Goal: Find specific page/section: Find specific page/section

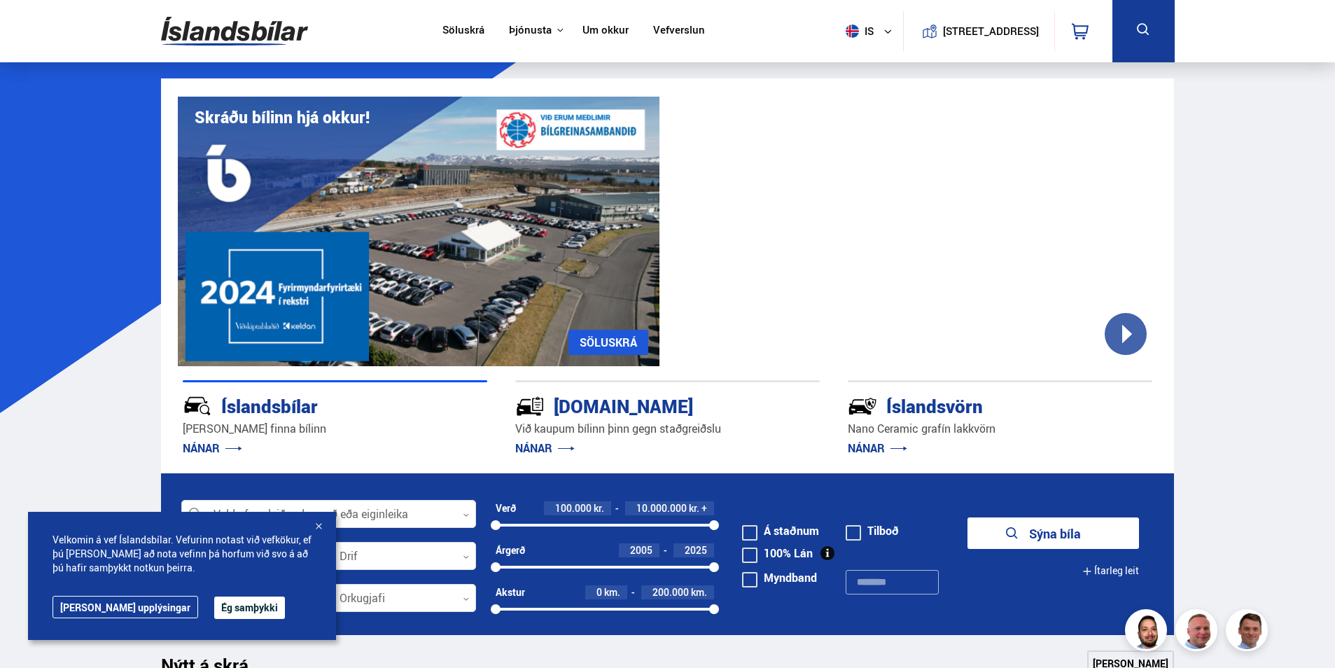
click at [597, 27] on link "Um okkur" at bounding box center [606, 31] width 46 height 15
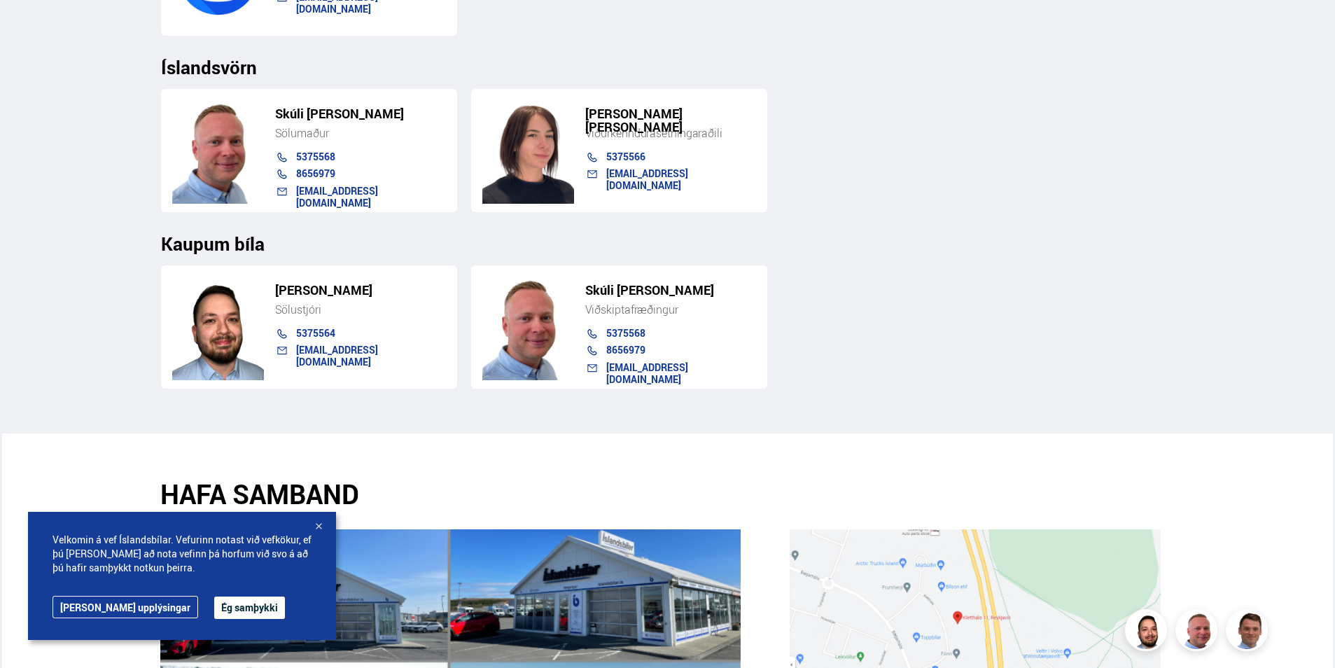
scroll to position [1961, 0]
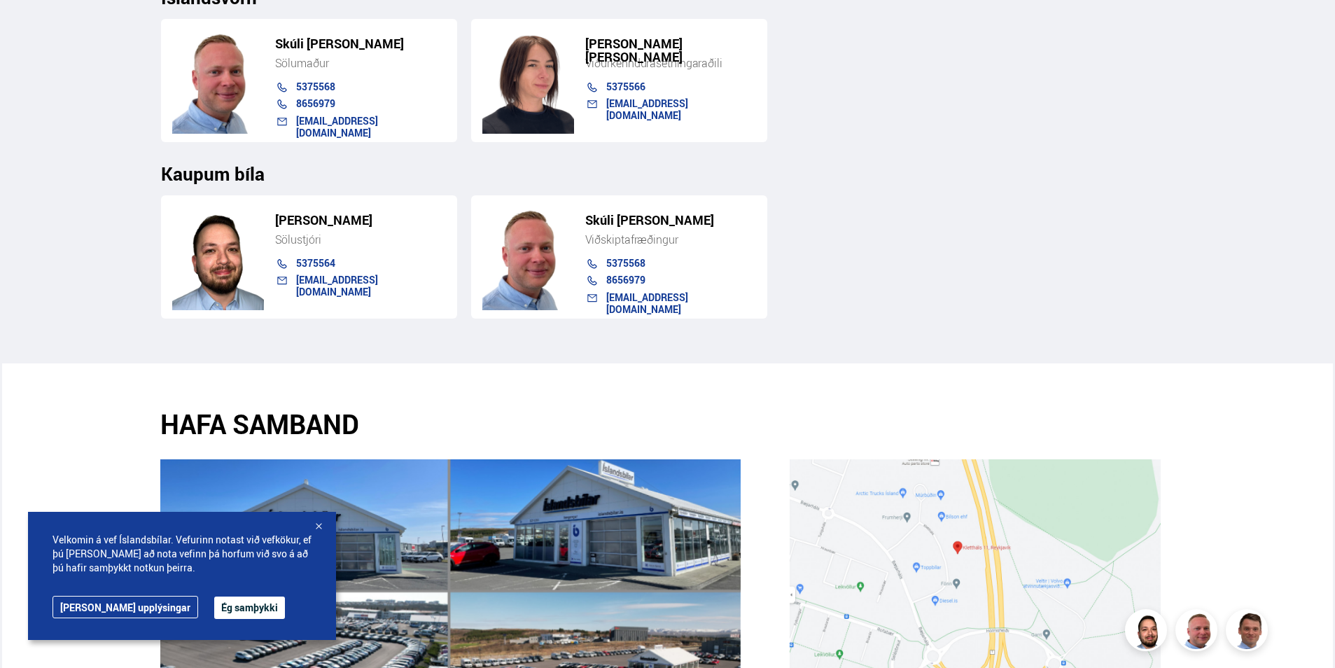
click at [322, 531] on div at bounding box center [319, 527] width 14 height 14
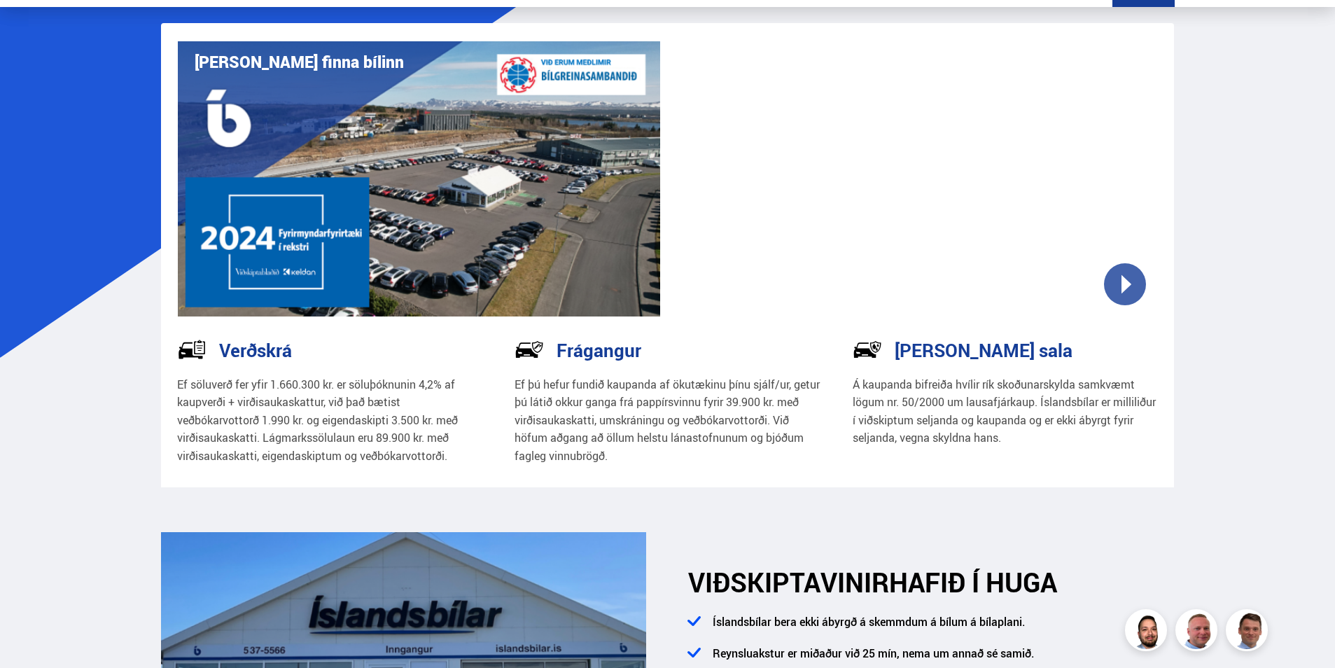
scroll to position [0, 0]
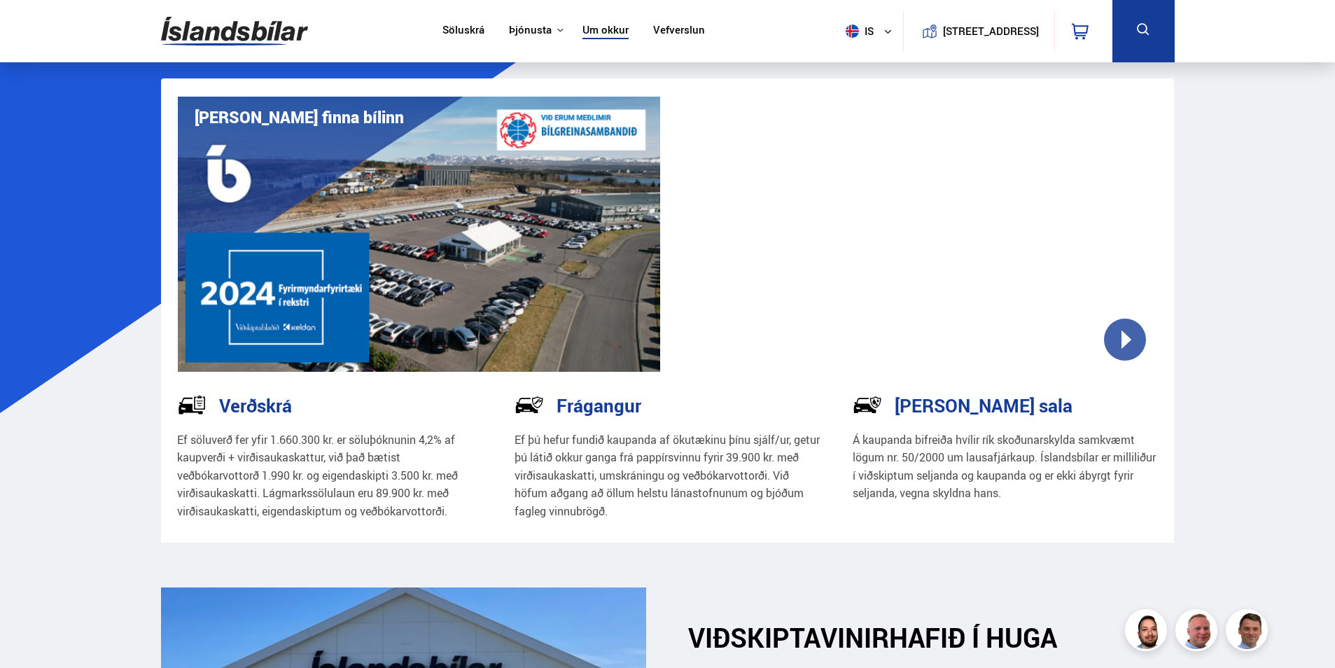
click at [457, 30] on link "Söluskrá" at bounding box center [464, 31] width 42 height 15
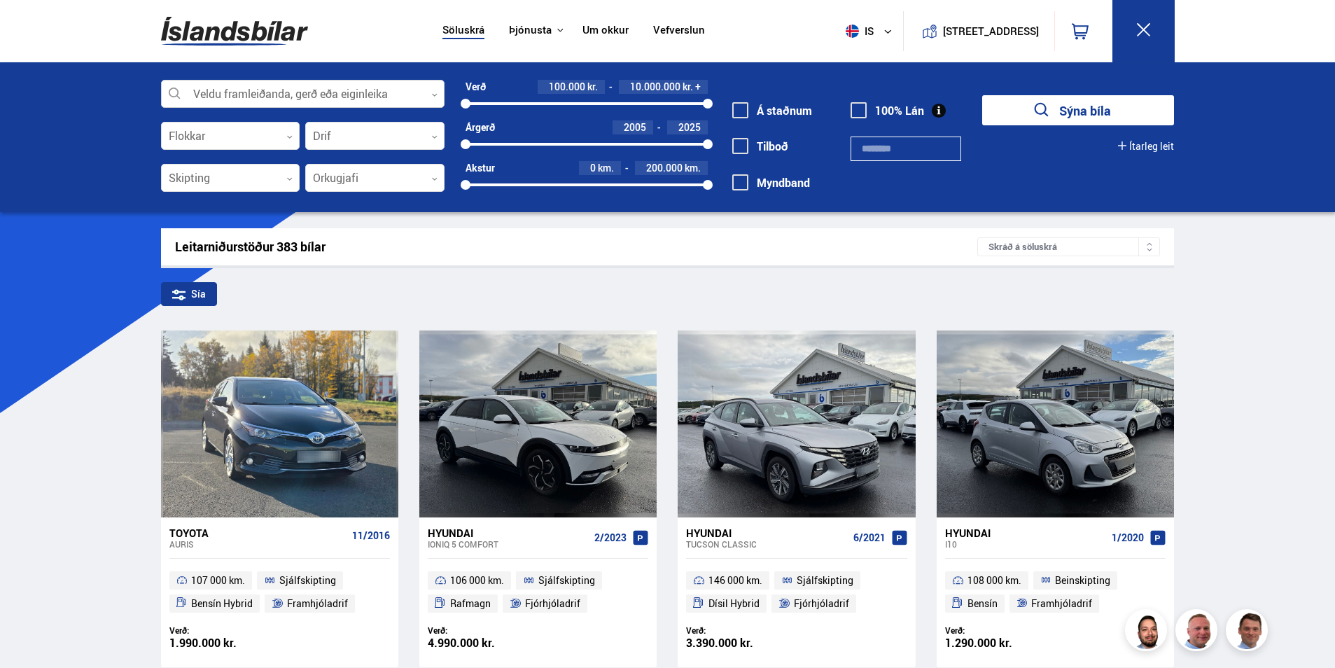
click at [394, 92] on div at bounding box center [303, 95] width 284 height 28
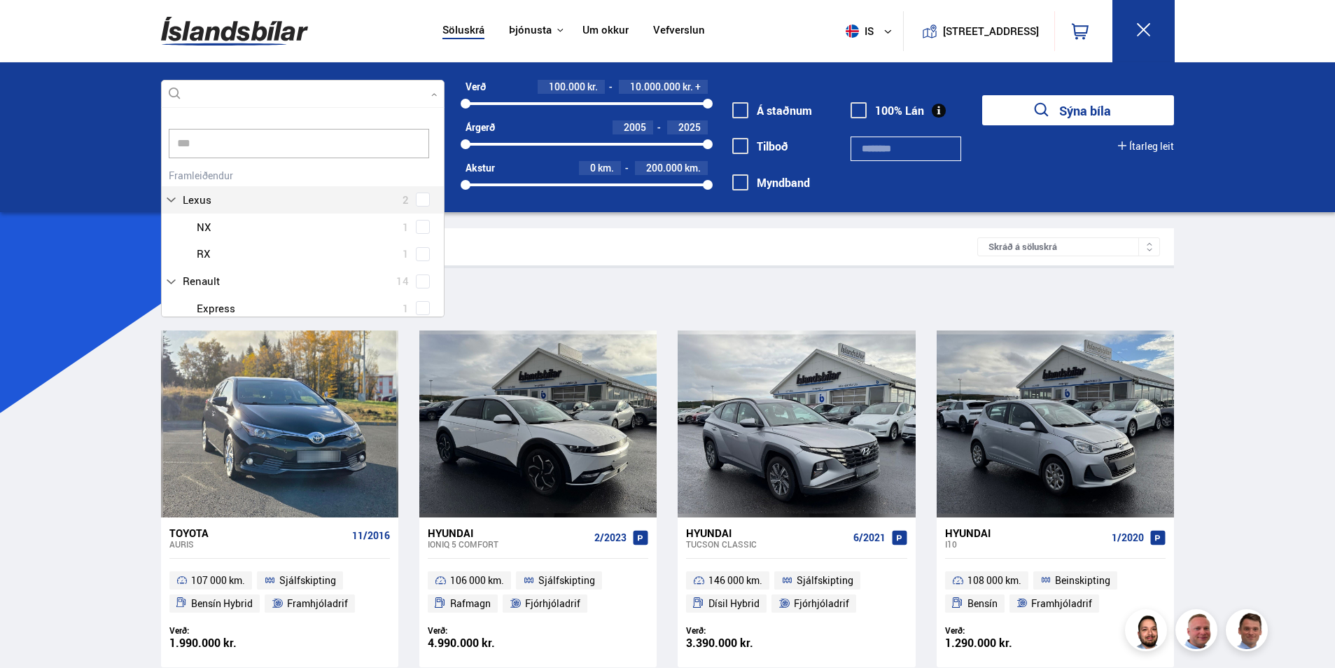
click at [251, 204] on div "Lexus 2 Lexus NX 1 Lexus RX 1" at bounding box center [303, 216] width 282 height 102
type input "***"
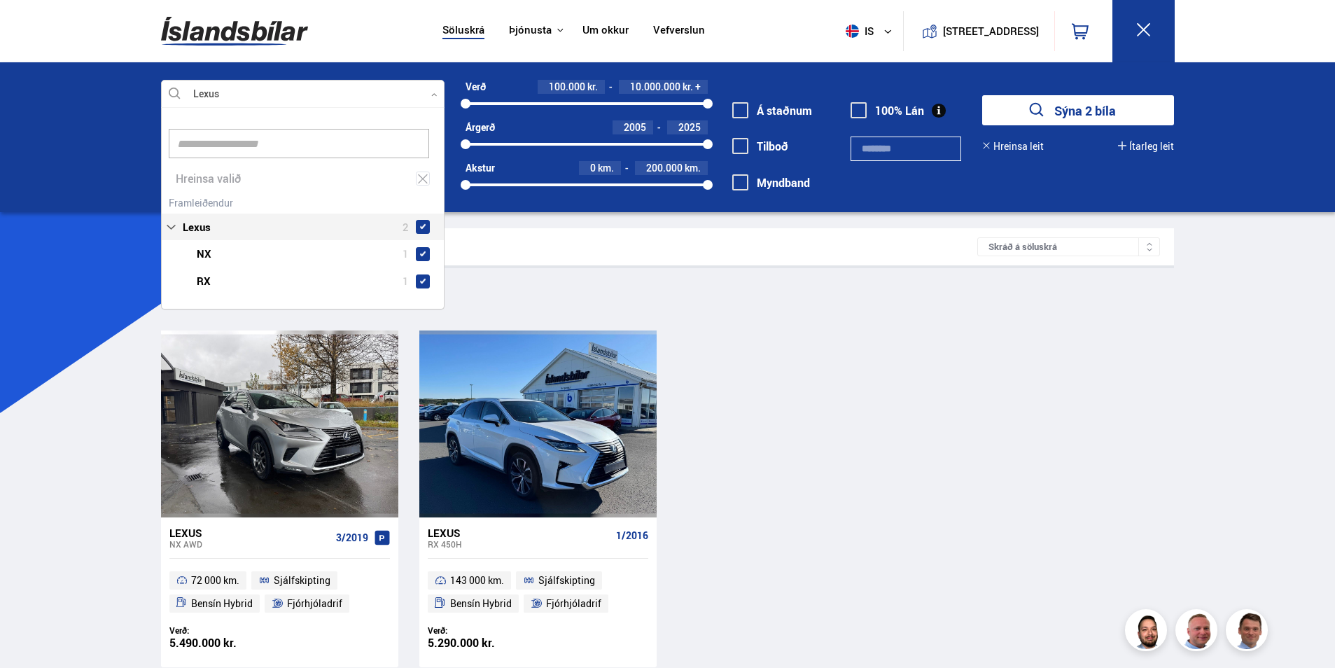
click at [1149, 431] on div "Lexus NX AWD 3/2019 72 000 km. Sjálfskipting Bensín Hybrid Fjórhjóladrif Verð: …" at bounding box center [668, 499] width 1014 height 336
